Goal: Task Accomplishment & Management: Manage account settings

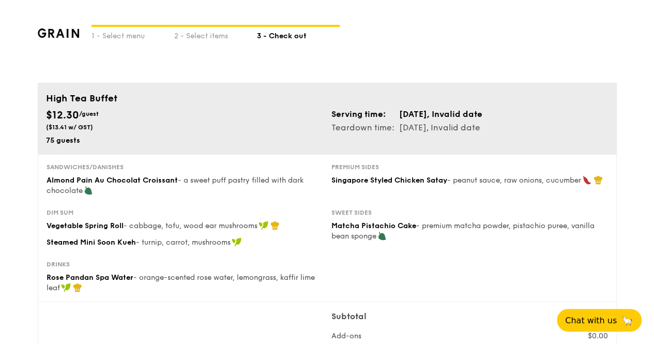
click at [50, 33] on img at bounding box center [59, 32] width 42 height 9
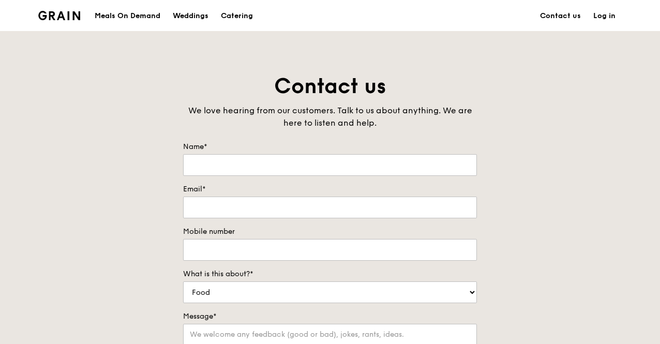
click at [597, 12] on link "Log in" at bounding box center [604, 16] width 35 height 31
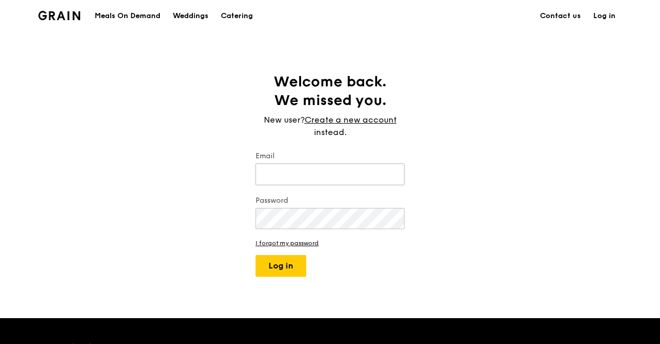
click at [322, 172] on input "Email" at bounding box center [330, 174] width 149 height 22
type input "[EMAIL_ADDRESS][DOMAIN_NAME]"
click at [388, 230] on div "Password" at bounding box center [330, 214] width 149 height 36
click at [256, 255] on button "Log in" at bounding box center [281, 266] width 51 height 22
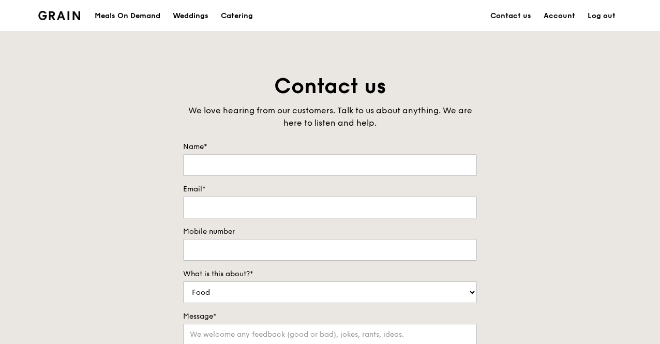
type input "Shifan"
type input "[EMAIL_ADDRESS][DOMAIN_NAME]"
type input "98314965"
click at [560, 12] on link "Account" at bounding box center [560, 16] width 44 height 31
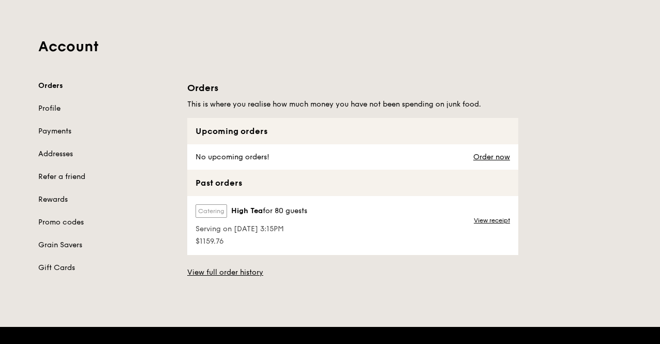
scroll to position [52, 0]
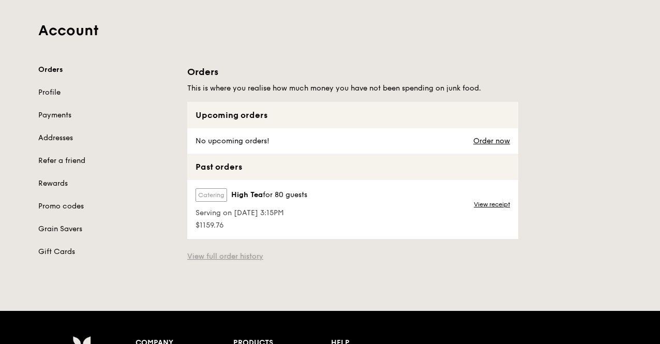
click at [240, 257] on link "View full order history" at bounding box center [225, 256] width 76 height 10
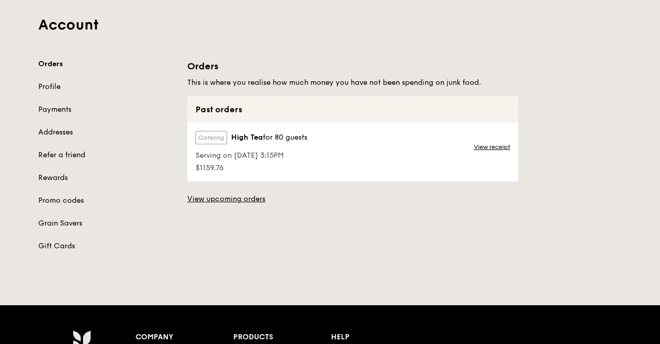
scroll to position [52, 0]
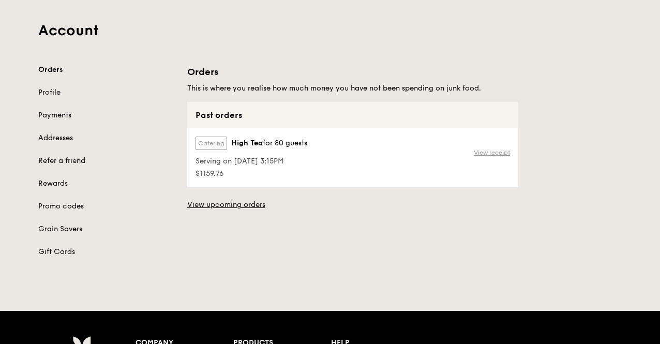
click at [499, 155] on link "View receipt" at bounding box center [492, 152] width 36 height 8
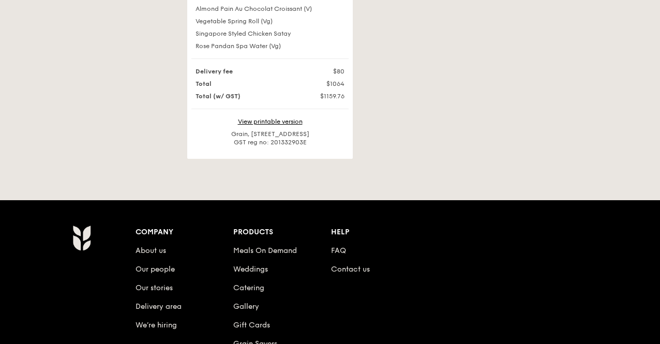
scroll to position [207, 0]
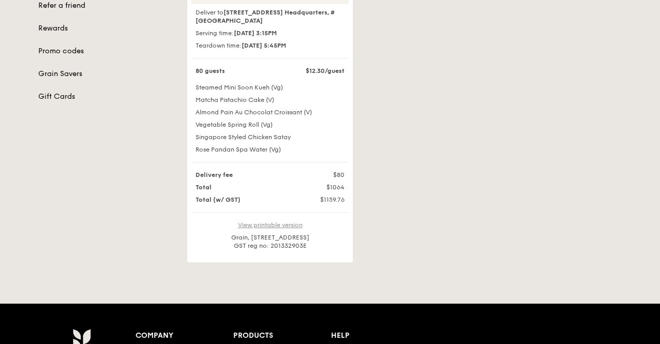
click at [295, 229] on link "View printable version" at bounding box center [270, 224] width 65 height 7
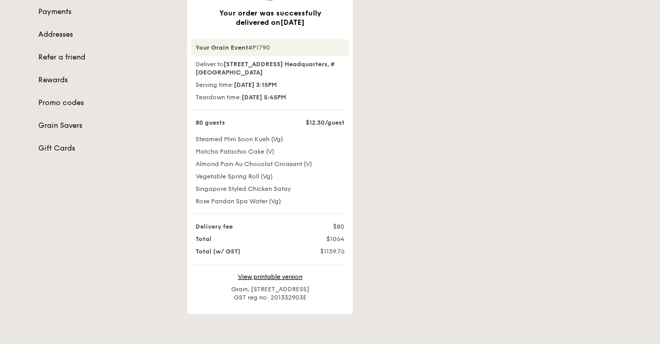
scroll to position [0, 0]
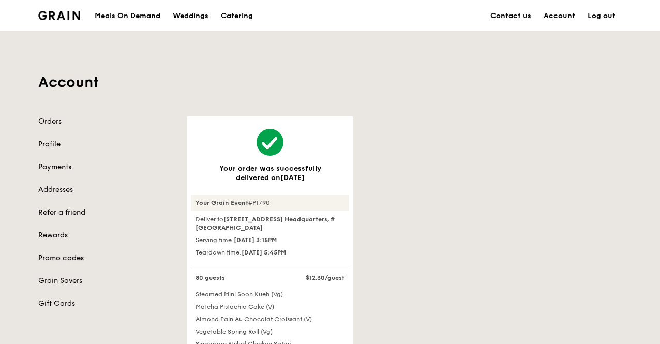
click at [66, 259] on link "Promo codes" at bounding box center [106, 258] width 137 height 10
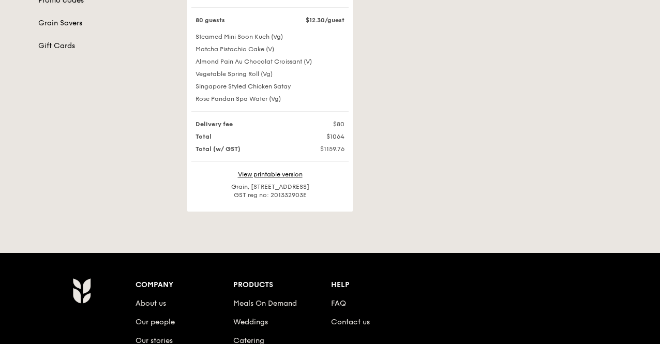
scroll to position [259, 0]
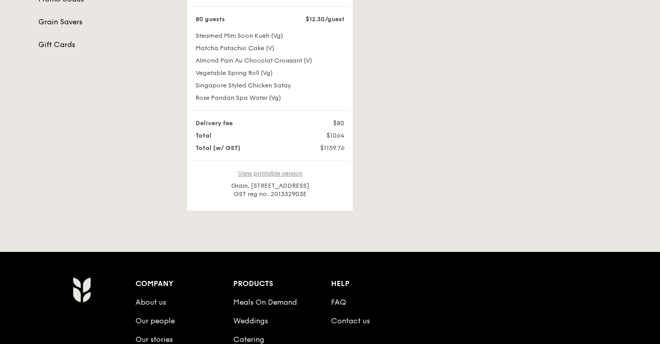
click at [269, 177] on link "View printable version" at bounding box center [270, 173] width 65 height 7
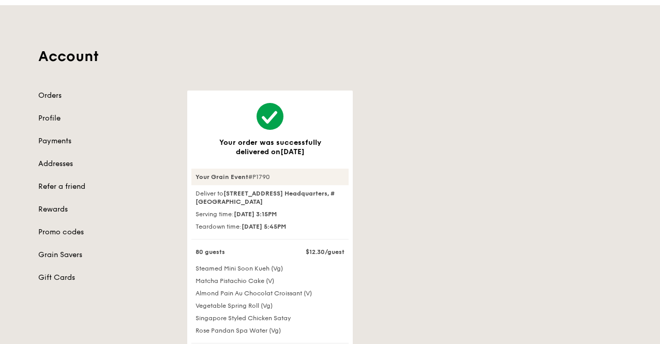
scroll to position [25, 0]
click at [65, 146] on link "Payments" at bounding box center [106, 142] width 137 height 10
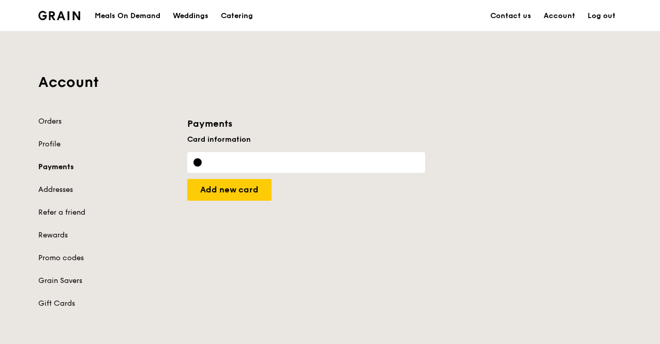
scroll to position [16, 0]
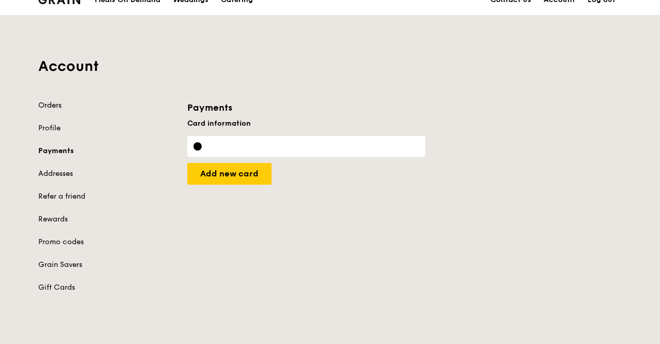
click at [53, 108] on link "Orders" at bounding box center [106, 105] width 137 height 10
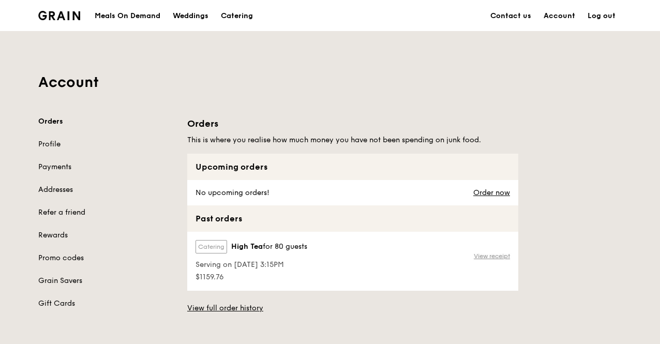
click at [496, 255] on link "View receipt" at bounding box center [492, 256] width 36 height 8
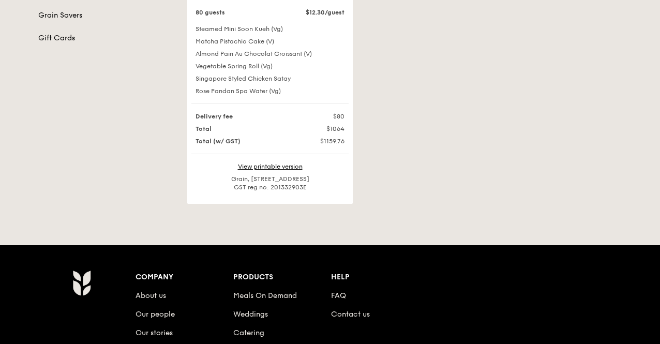
scroll to position [266, 0]
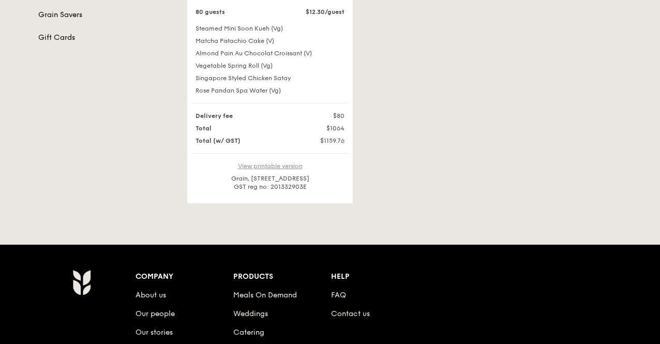
click at [257, 170] on link "View printable version" at bounding box center [270, 165] width 65 height 7
